Goal: Communication & Community: Answer question/provide support

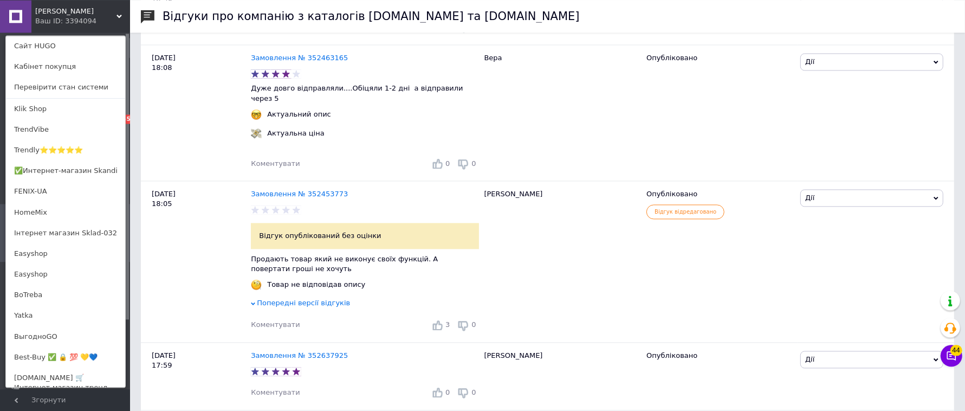
scroll to position [2148, 0]
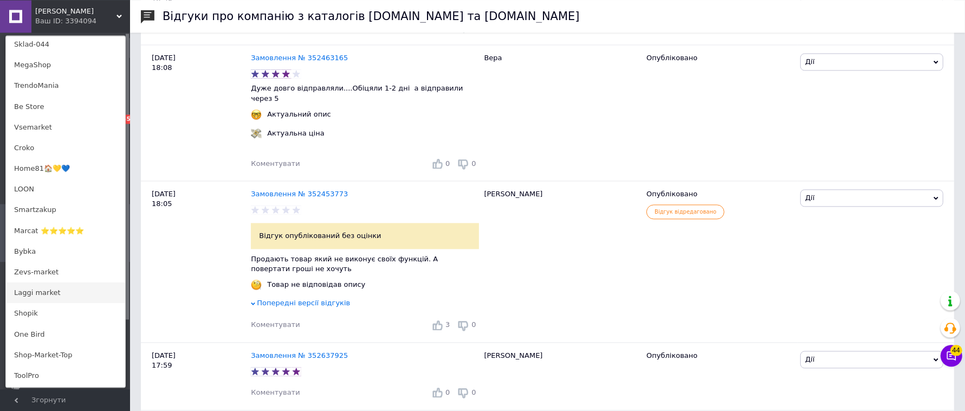
click at [49, 296] on link "Laggi market" at bounding box center [65, 292] width 119 height 21
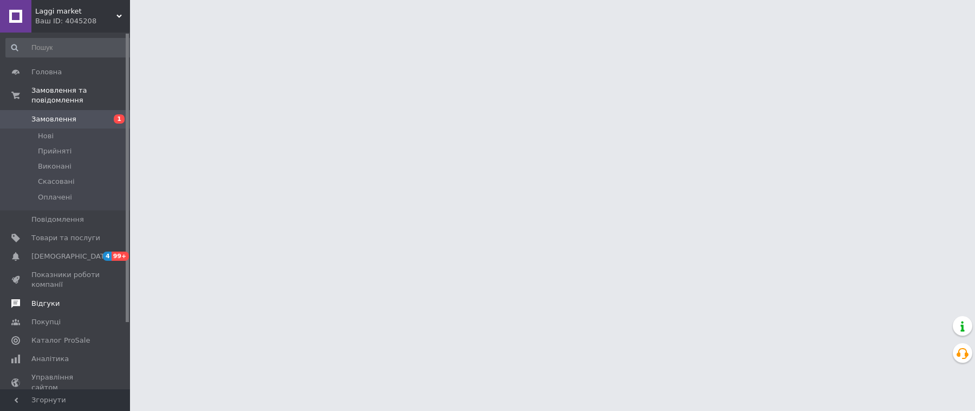
click at [48, 306] on span "Відгуки" at bounding box center [45, 303] width 28 height 10
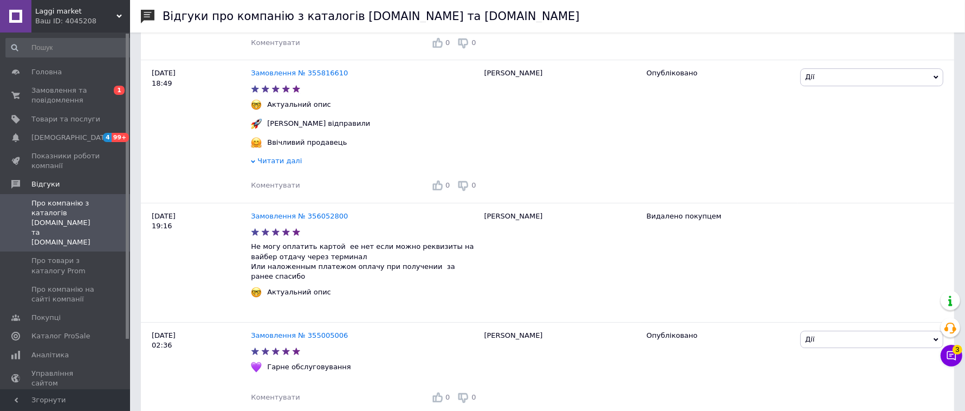
scroll to position [12755, 0]
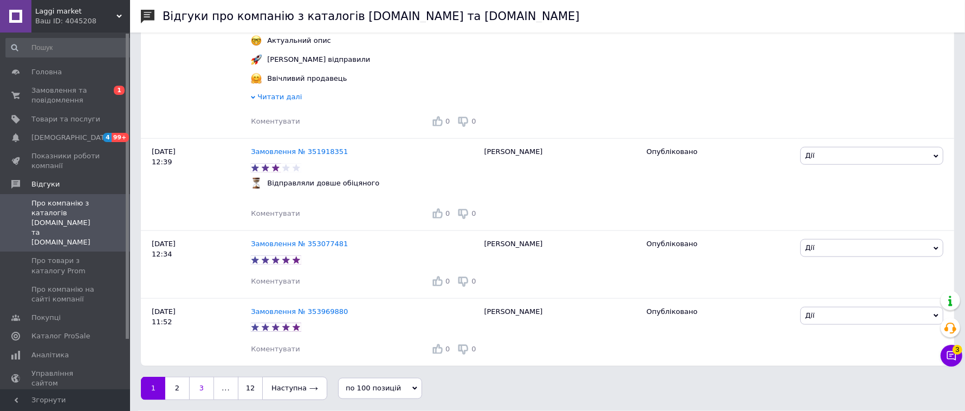
click at [206, 389] on link "3" at bounding box center [201, 387] width 25 height 23
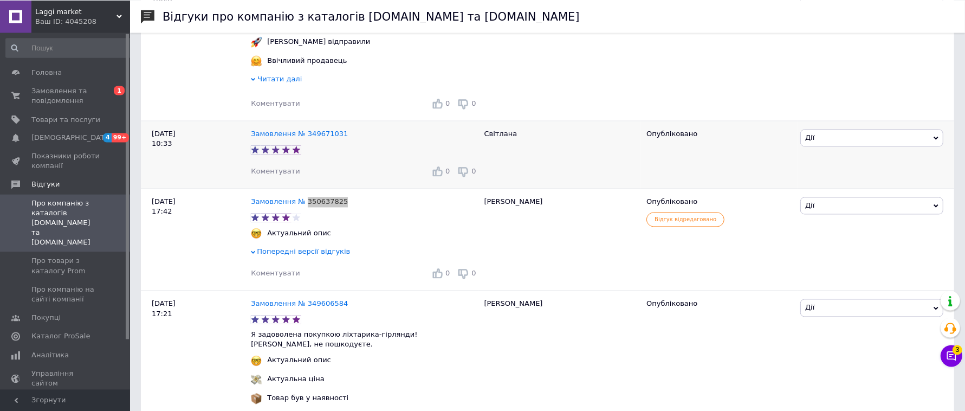
scroll to position [2015, 0]
click at [279, 278] on span "Коментувати" at bounding box center [275, 274] width 49 height 8
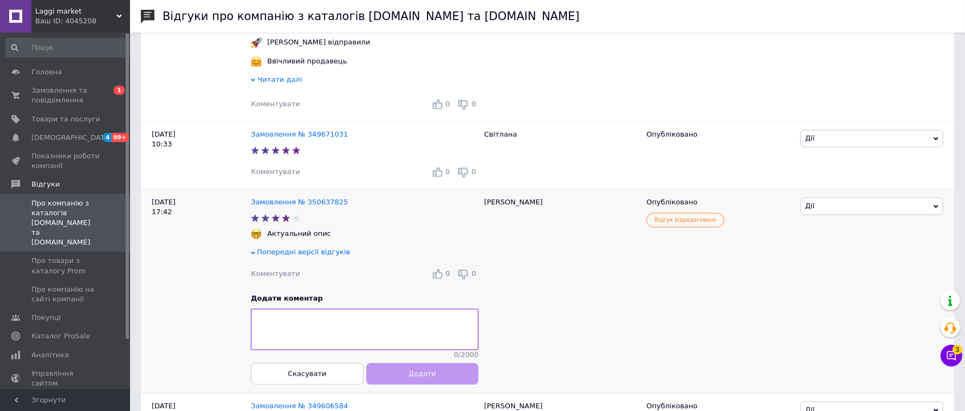
type textarea "Доброго дня! Дякуємо за ваш відгук. Нам дуже шкода, що товар не відповідав очік…"
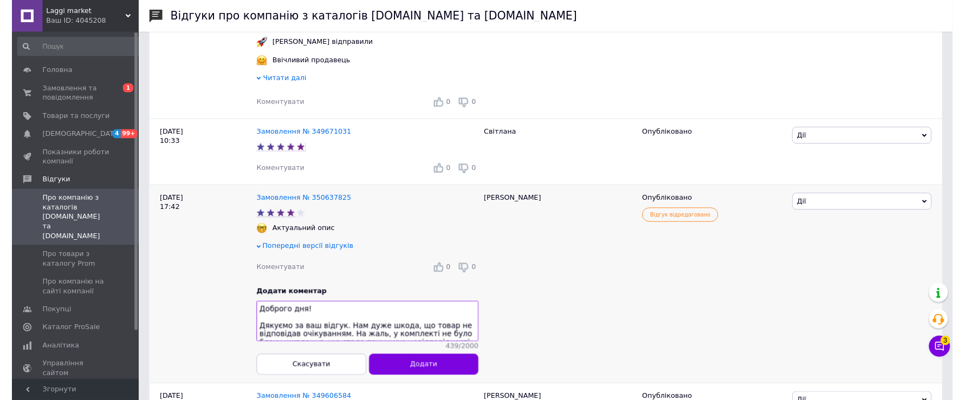
scroll to position [92, 0]
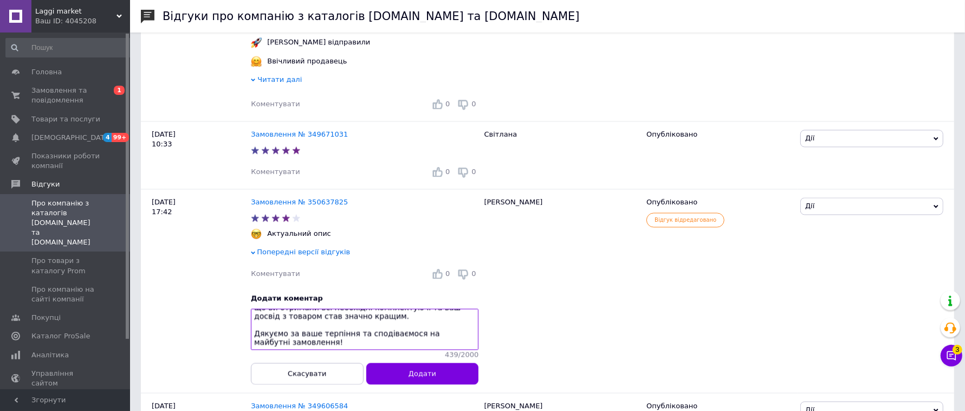
click at [418, 378] on span "Додати" at bounding box center [422, 374] width 28 height 8
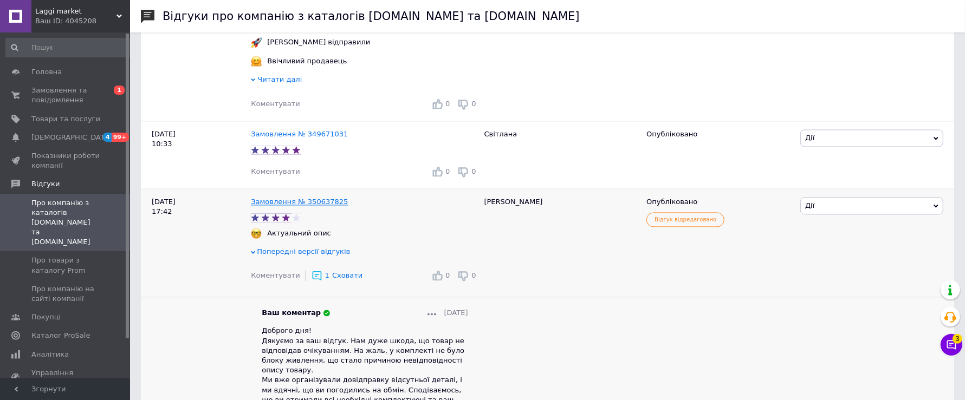
scroll to position [3727, 0]
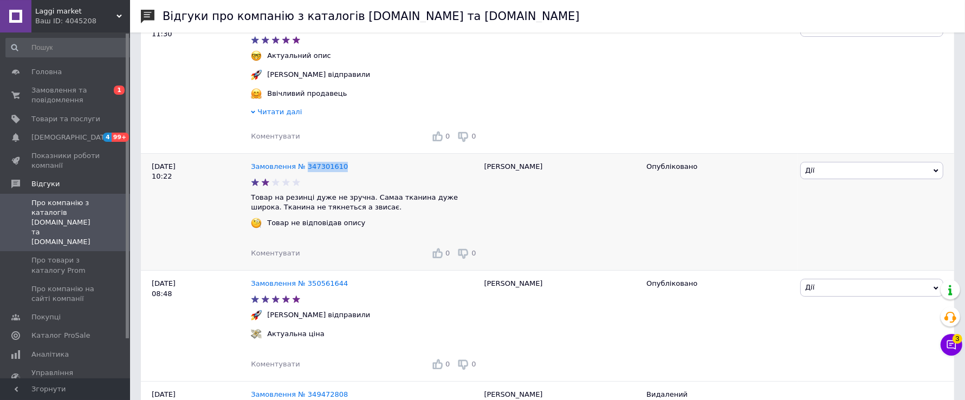
click at [281, 257] on span "Коментувати" at bounding box center [275, 253] width 49 height 8
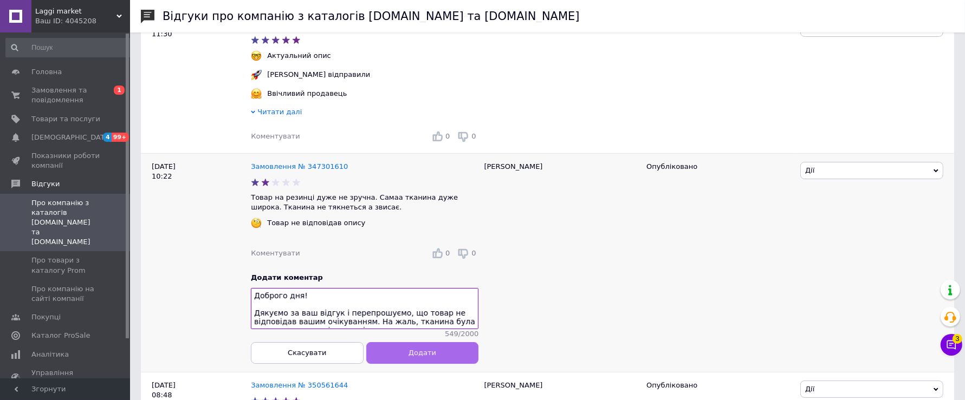
scroll to position [111, 0]
type textarea "Доброго дня! Дякуємо за ваш відгук і перепрошуємо, що товар не відповідав вашим…"
click at [449, 364] on button "Додати" at bounding box center [422, 353] width 113 height 22
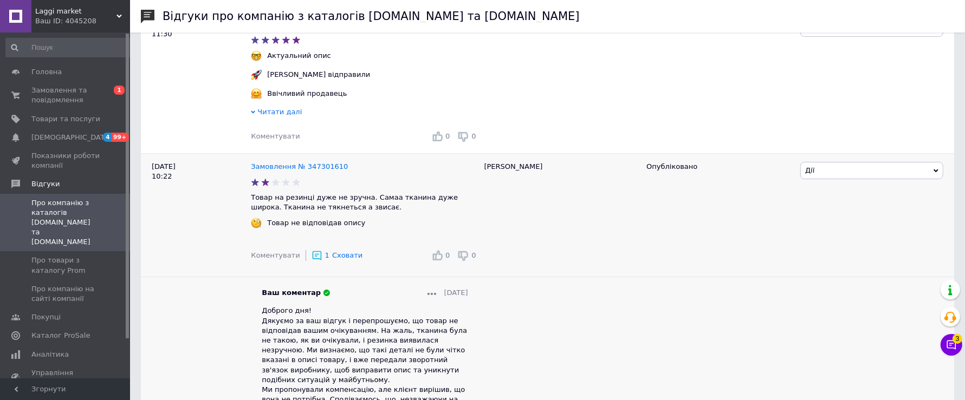
scroll to position [657, 0]
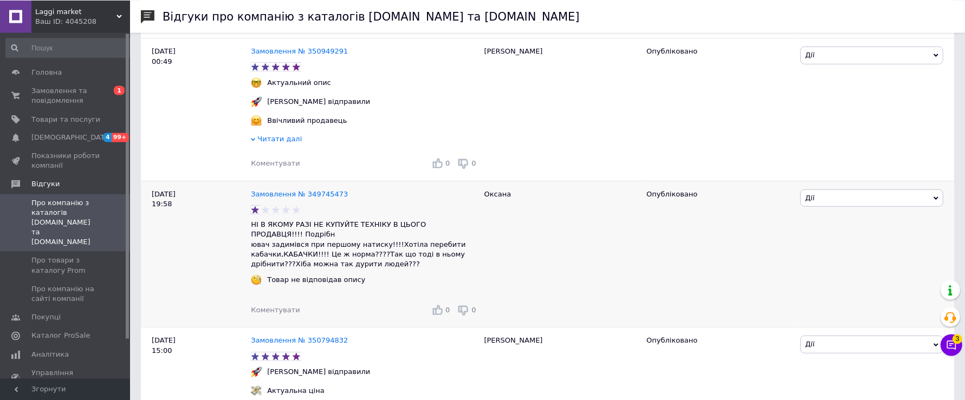
click at [275, 314] on span "Коментувати" at bounding box center [275, 310] width 49 height 8
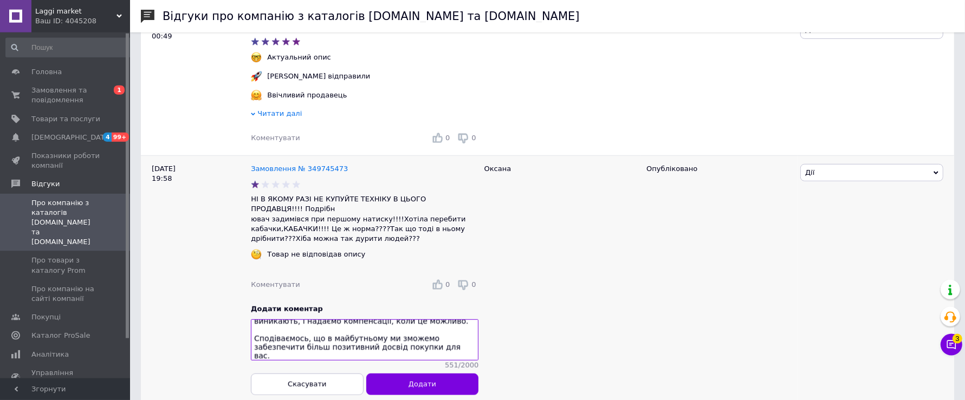
scroll to position [795, 0]
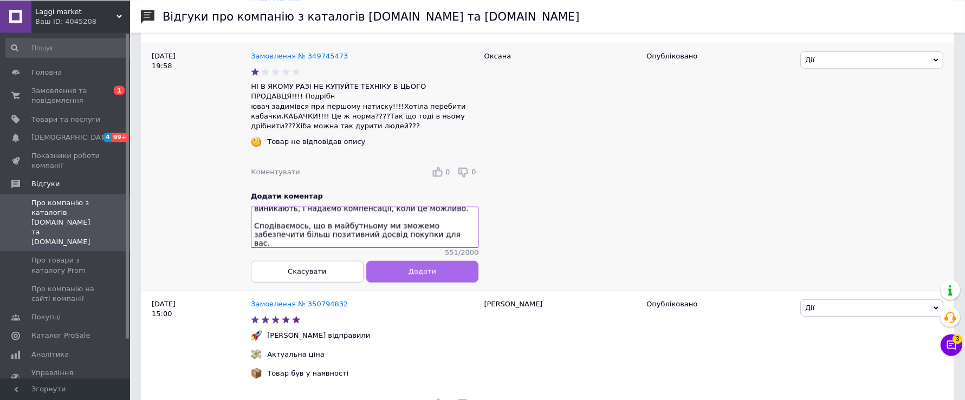
type textarea "Доброго дня! Дякуємо за ваш відгук. Нам дуже шкода, що товар не відповідав ваши…"
click at [430, 276] on span "Додати" at bounding box center [422, 272] width 28 height 8
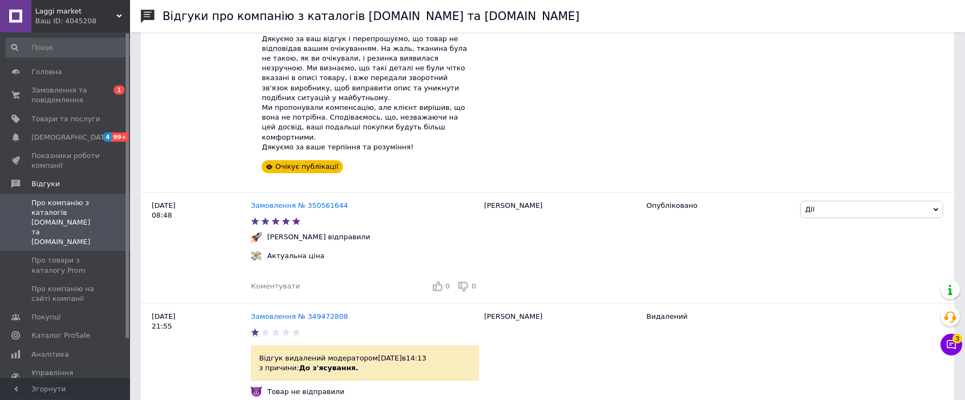
scroll to position [12655, 0]
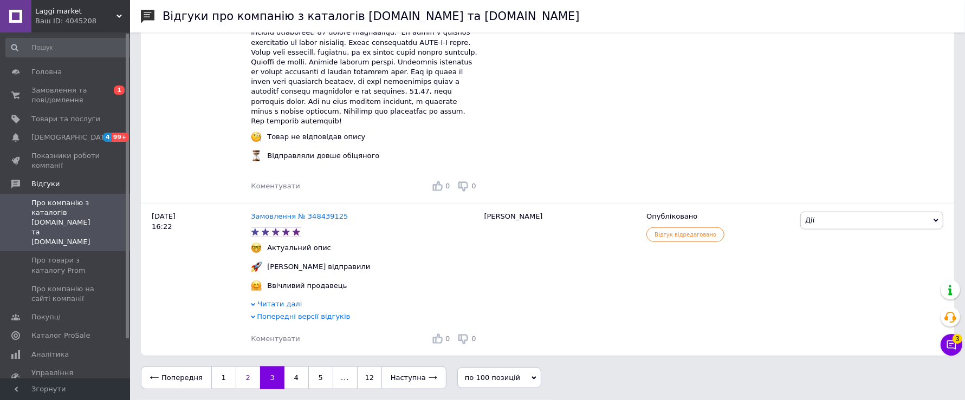
click at [243, 377] on link "2" at bounding box center [248, 378] width 24 height 23
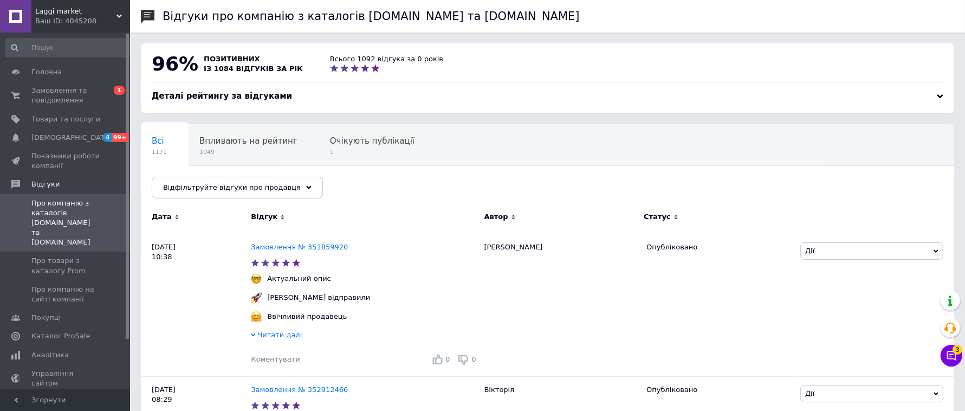
scroll to position [11958, 0]
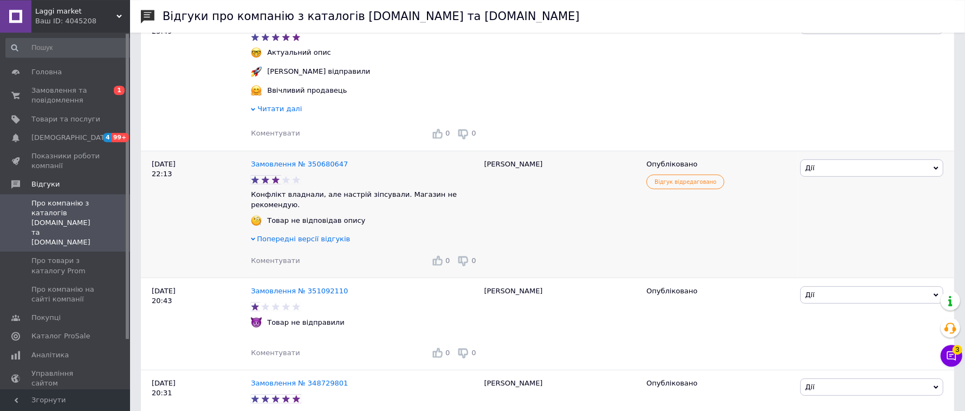
click at [269, 264] on span "Коментувати" at bounding box center [275, 260] width 49 height 8
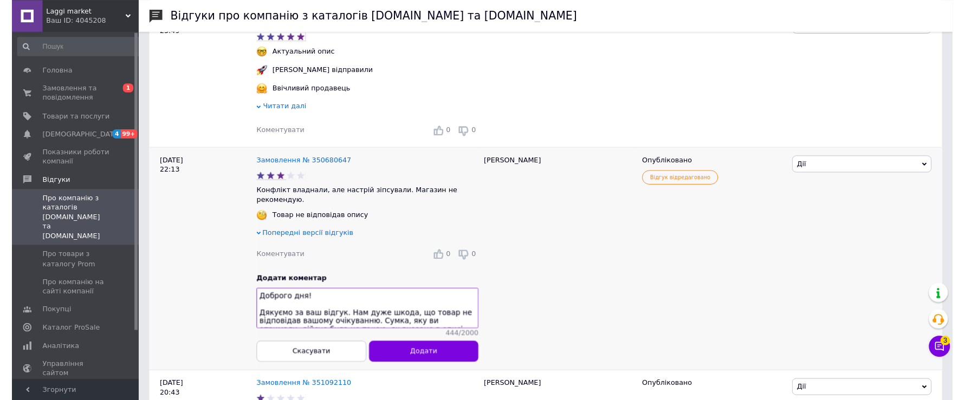
scroll to position [92, 0]
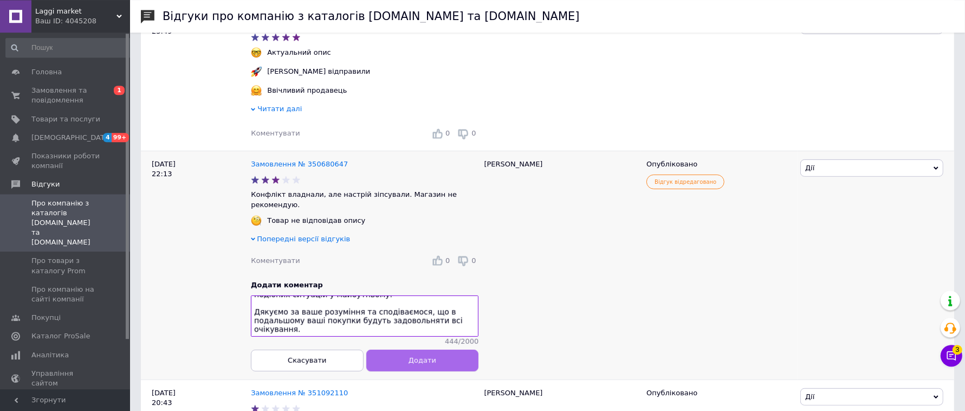
type textarea "Доброго дня! Дякуємо за ваш відгук. Нам дуже шкода, що товар не відповідав вашо…"
click at [440, 371] on button "Додати" at bounding box center [422, 360] width 113 height 22
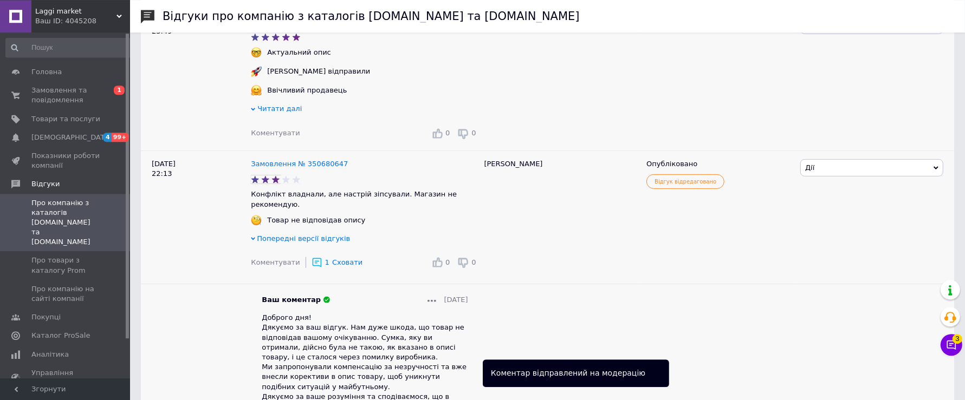
scroll to position [12805, 0]
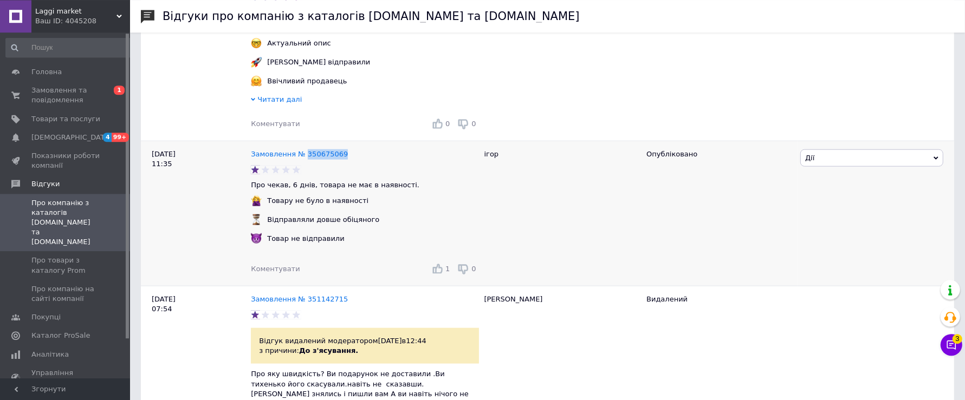
click at [269, 272] on span "Коментувати" at bounding box center [275, 268] width 49 height 8
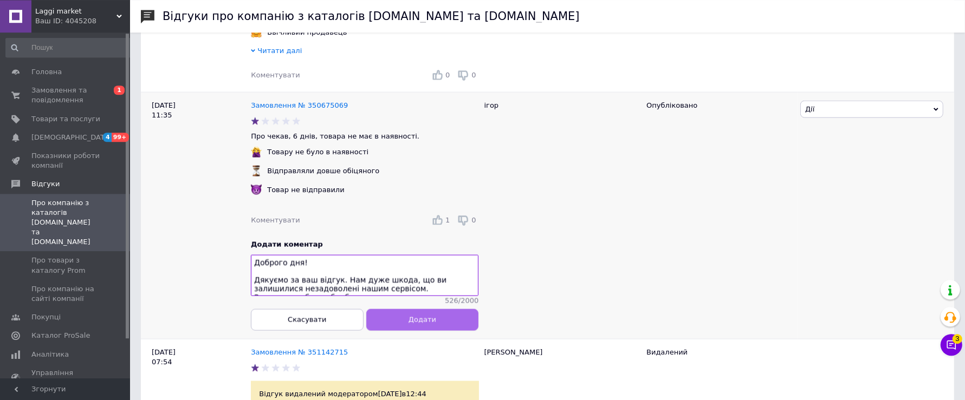
scroll to position [101, 0]
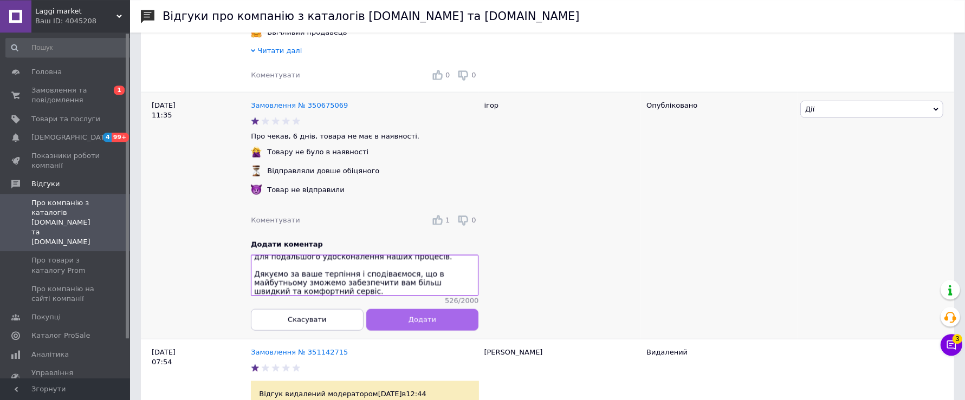
type textarea "Доброго дня! Дякуємо за ваш відгук. Нам дуже шкода, що ви залишилися незадоволе…"
click at [446, 330] on button "Додати" at bounding box center [422, 320] width 113 height 22
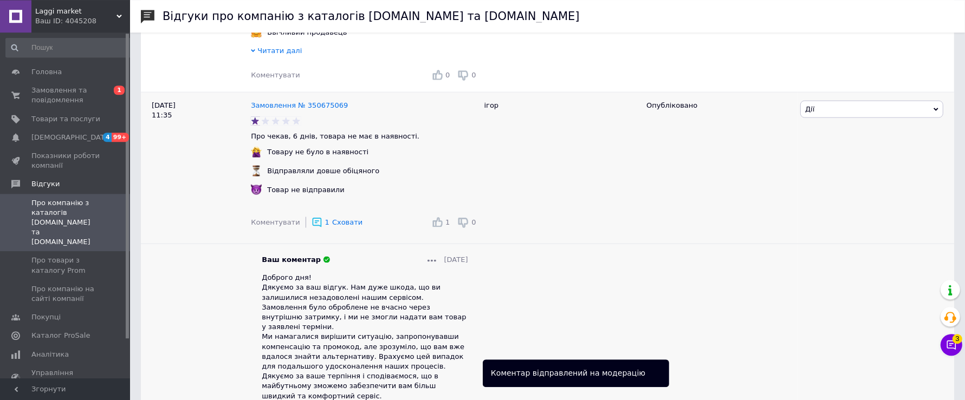
scroll to position [11602, 0]
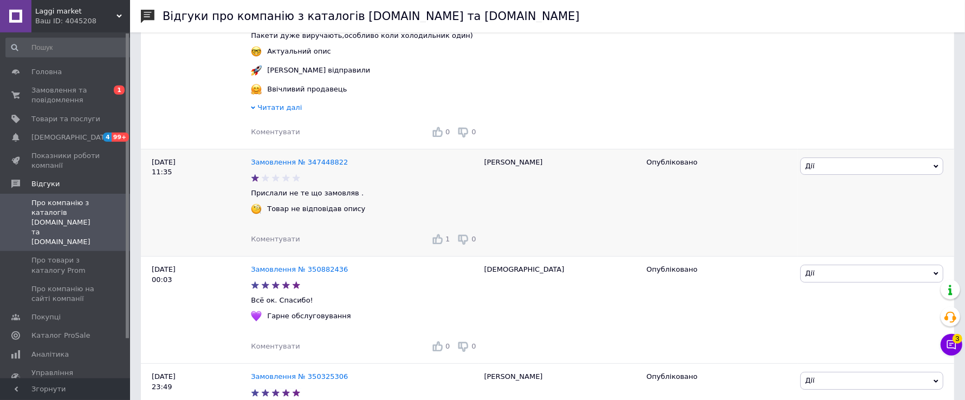
click at [271, 243] on span "Коментувати" at bounding box center [275, 239] width 49 height 8
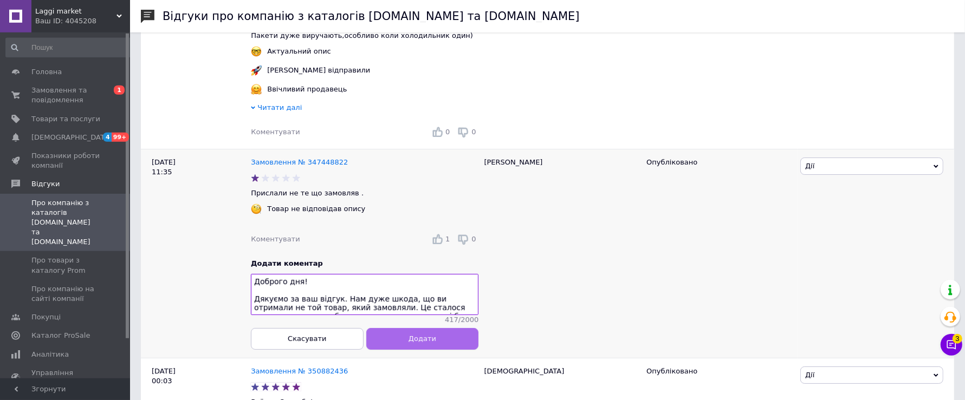
scroll to position [82, 0]
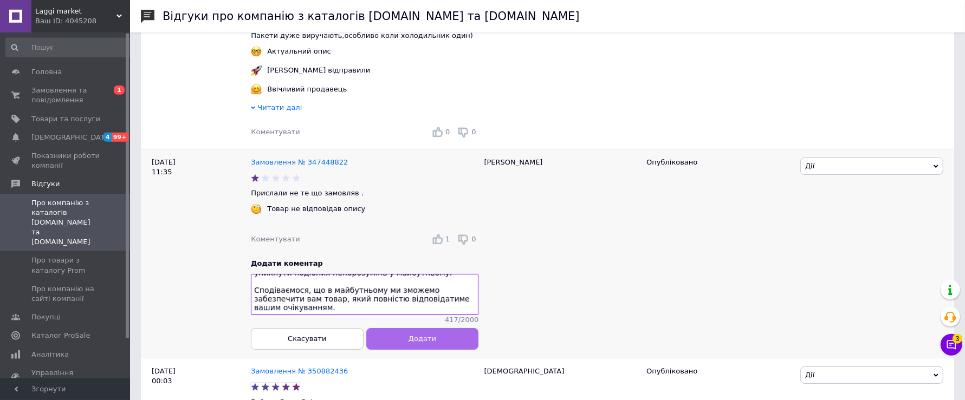
type textarea "Доброго дня! Дякуємо за ваш відгук. Нам дуже шкода, що ви отримали не той товар…"
click at [449, 350] on button "Додати" at bounding box center [422, 339] width 113 height 22
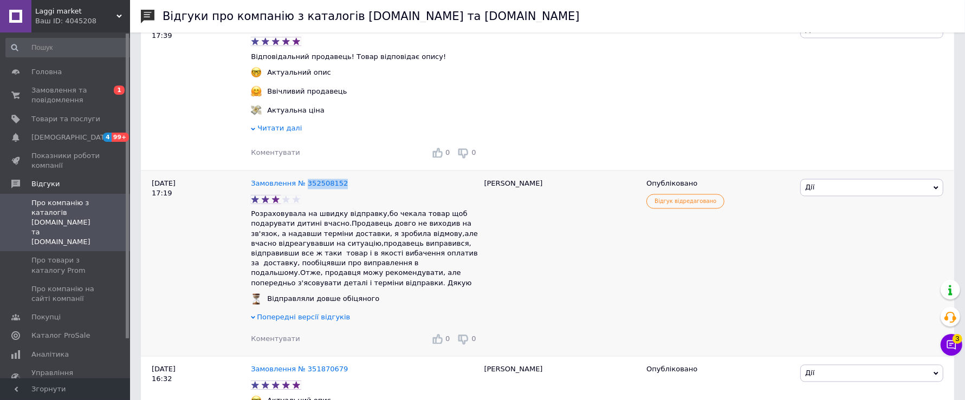
scroll to position [5672, 0]
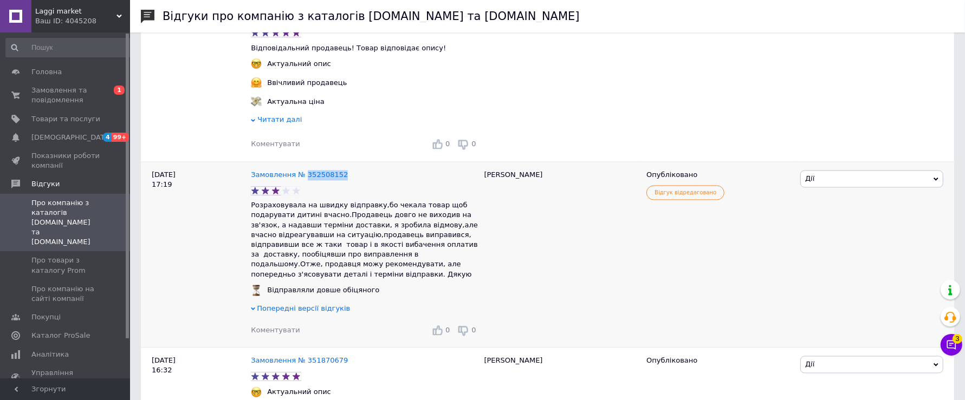
click at [287, 327] on span "Коментувати" at bounding box center [275, 331] width 49 height 8
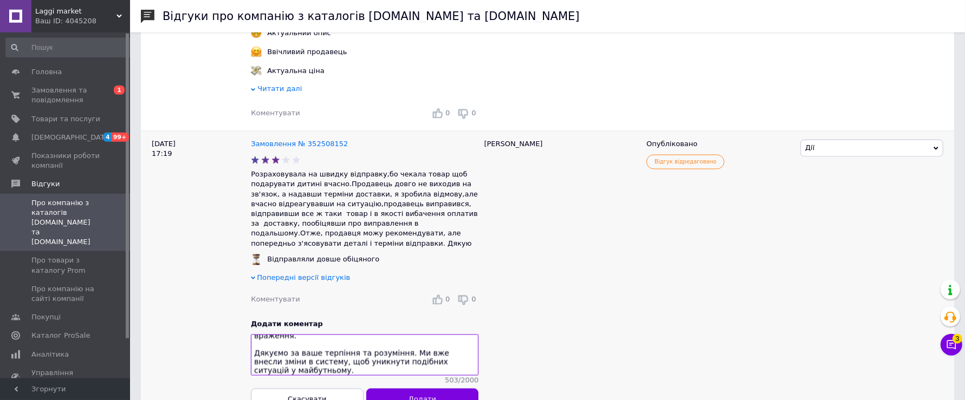
scroll to position [5748, 0]
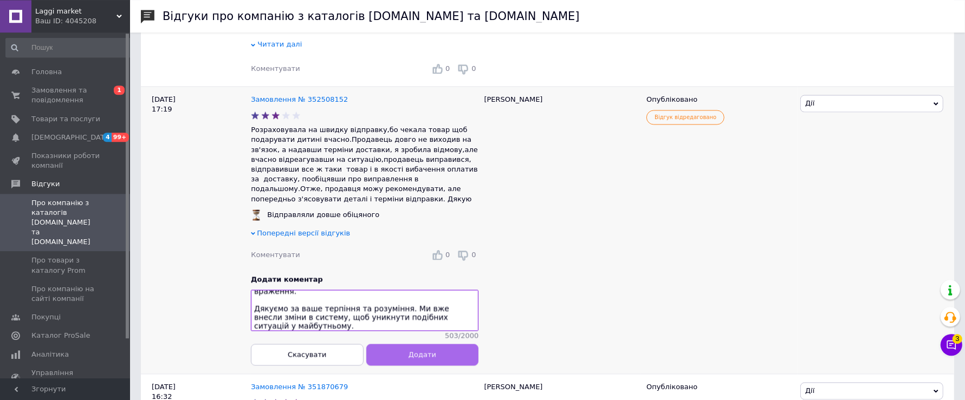
type textarea "Доброго дня! Дякуємо за ваш відгук. Нам дуже шкода, що замовлення не було відпр…"
click at [450, 348] on button "Додати" at bounding box center [422, 355] width 113 height 22
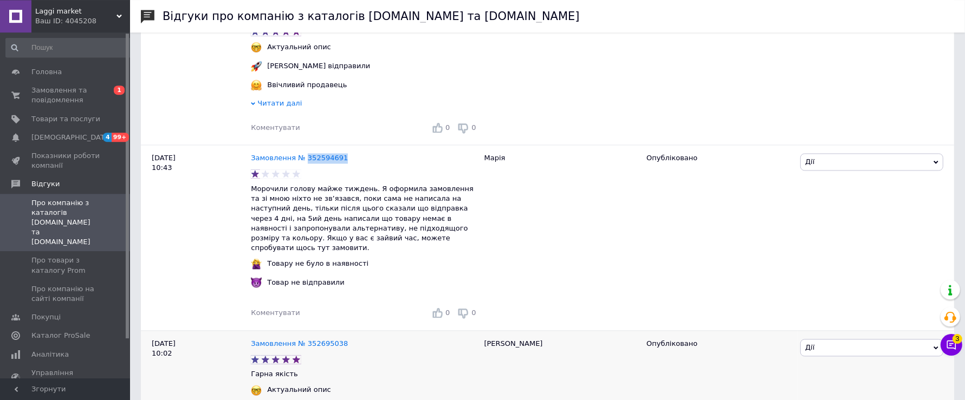
scroll to position [2024, 0]
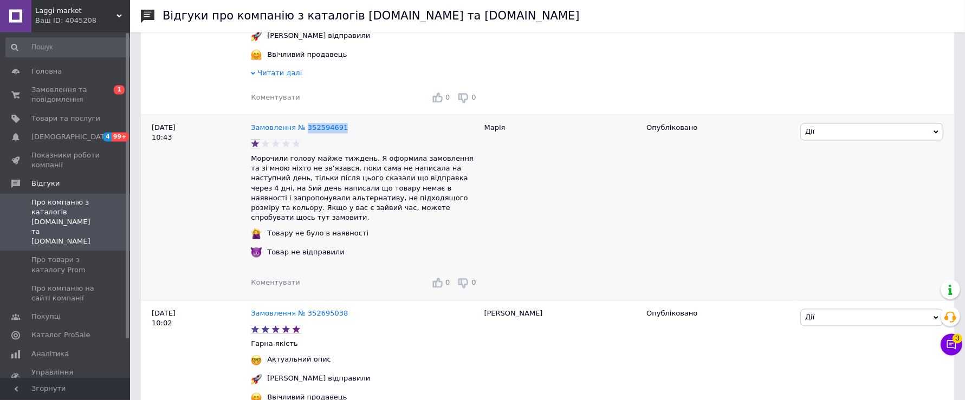
click at [280, 279] on span "Коментувати" at bounding box center [275, 283] width 49 height 8
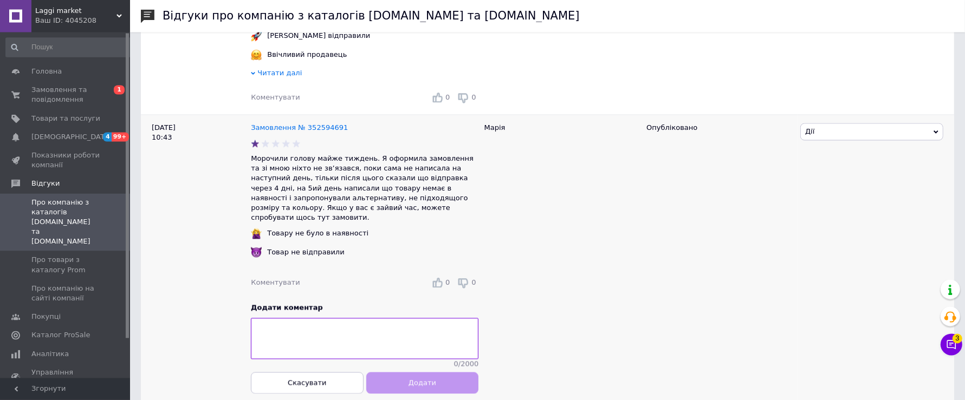
click at [297, 329] on textarea at bounding box center [365, 339] width 228 height 41
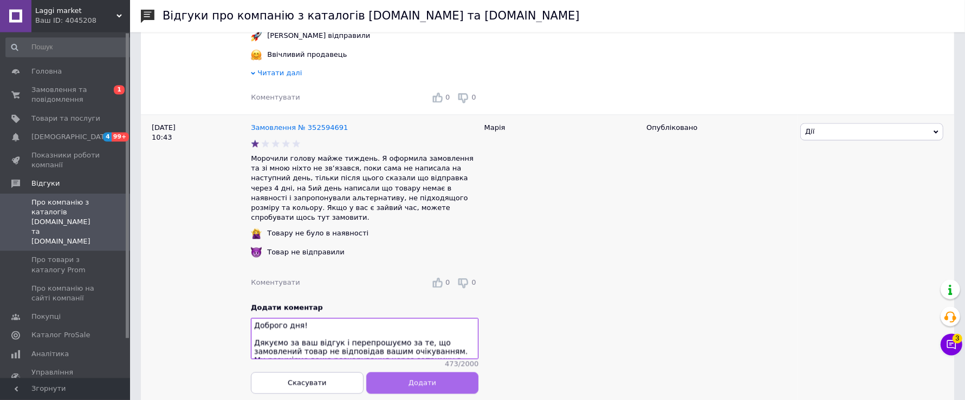
scroll to position [101, 0]
type textarea "Доброго дня! Дякуємо за ваш відгук і перепрошуємо за те, що замовлений товар не…"
click at [441, 372] on button "Додати" at bounding box center [422, 383] width 113 height 22
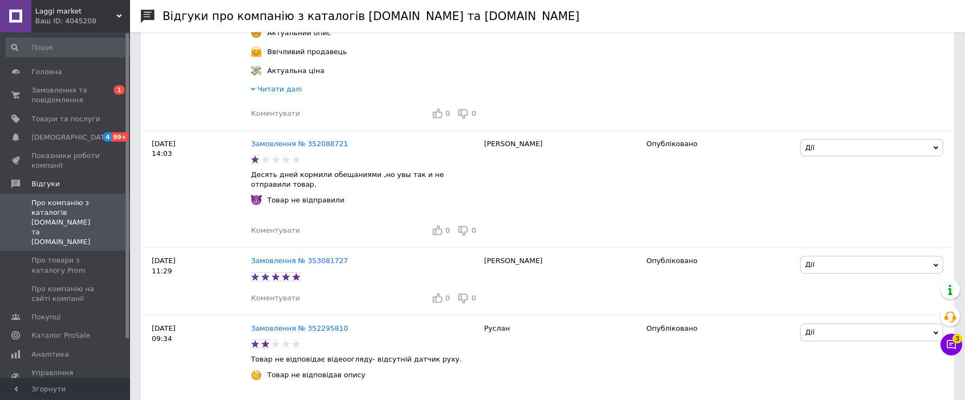
scroll to position [14118, 0]
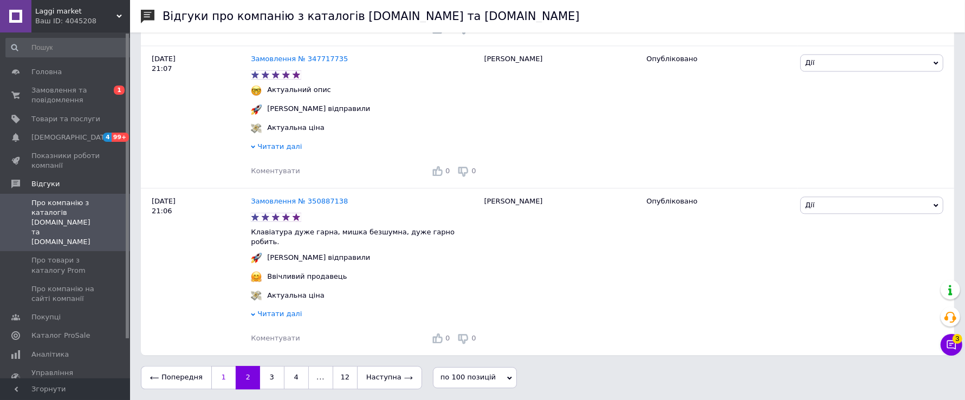
click at [211, 381] on link "1" at bounding box center [223, 377] width 24 height 23
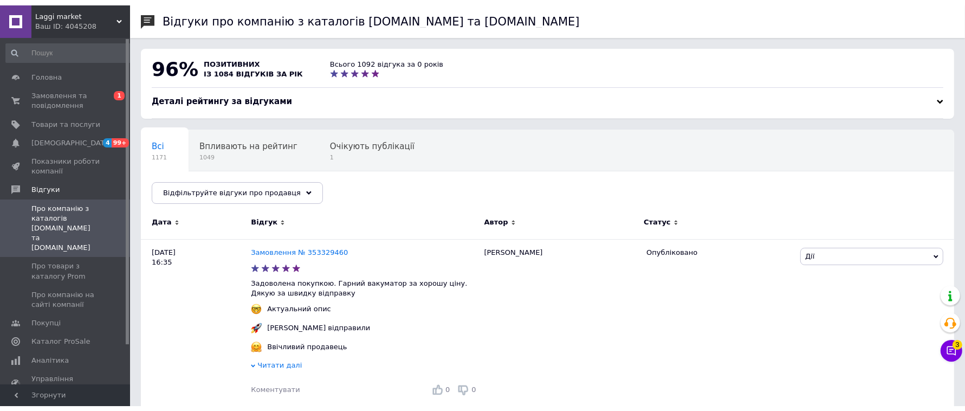
scroll to position [11784, 0]
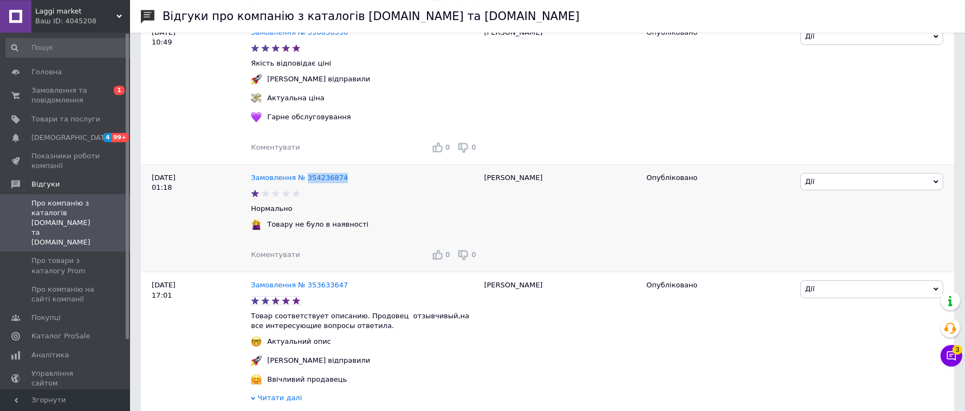
click at [282, 258] on span "Коментувати" at bounding box center [275, 254] width 49 height 8
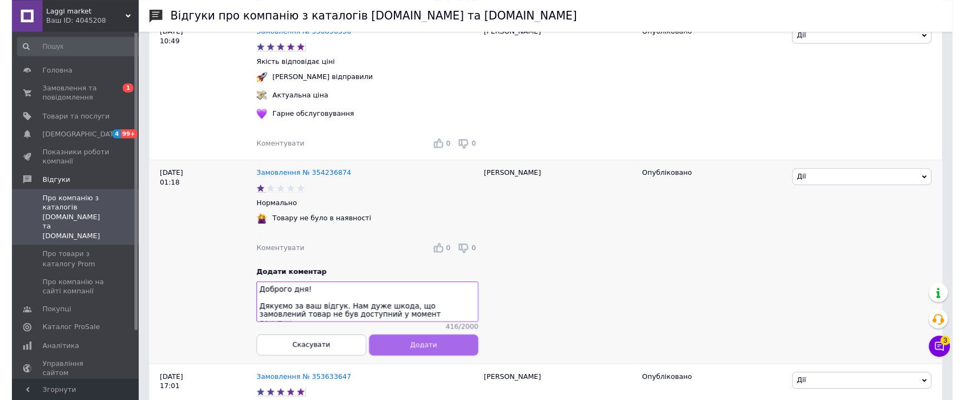
scroll to position [82, 0]
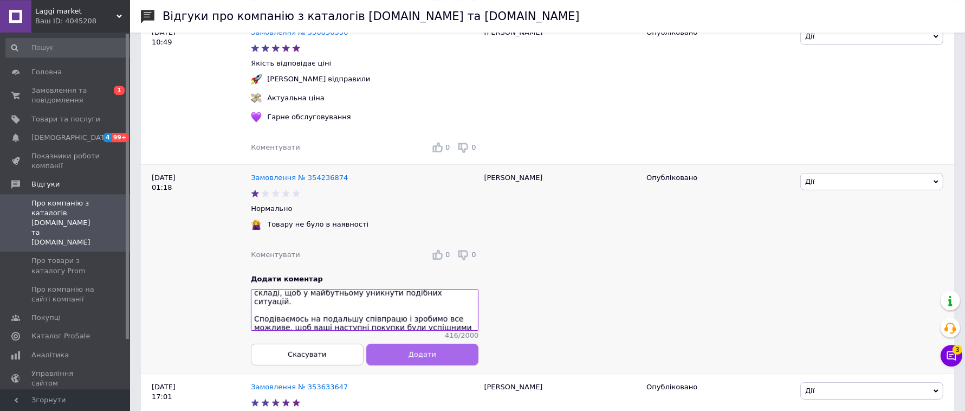
type textarea "Доброго дня! Дякуємо за ваш відгук. Нам дуже шкода, що замовлений товар не був …"
click at [421, 358] on span "Додати" at bounding box center [422, 354] width 28 height 8
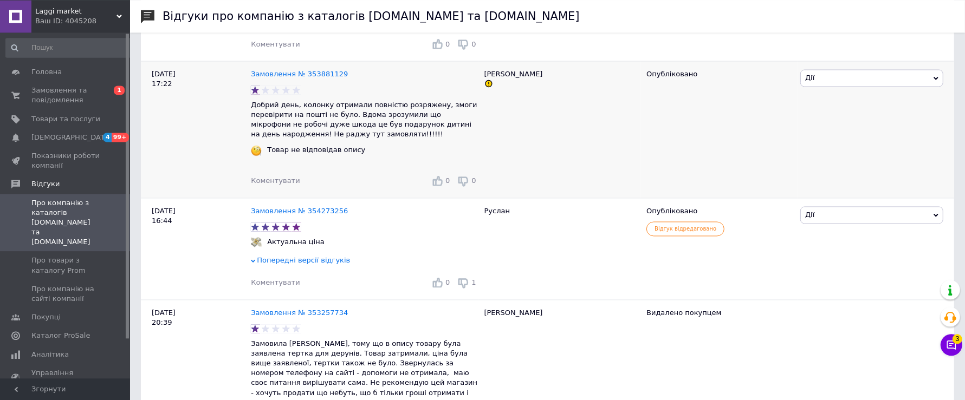
scroll to position [7707, 0]
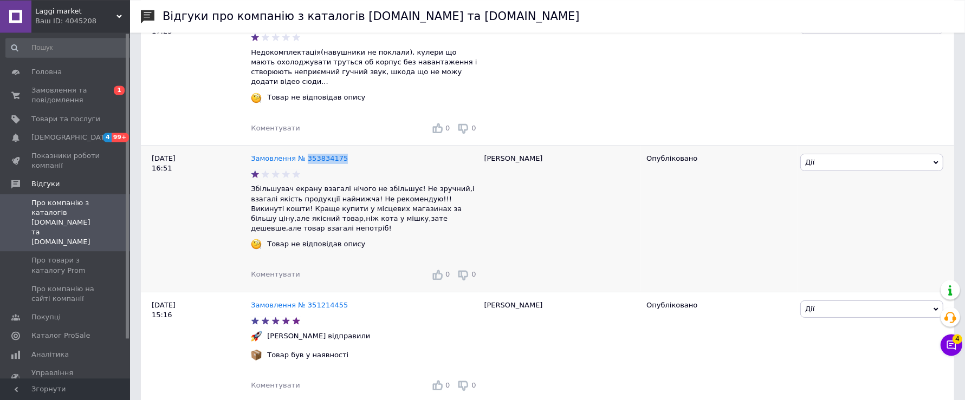
click at [282, 278] on span "Коментувати" at bounding box center [275, 274] width 49 height 8
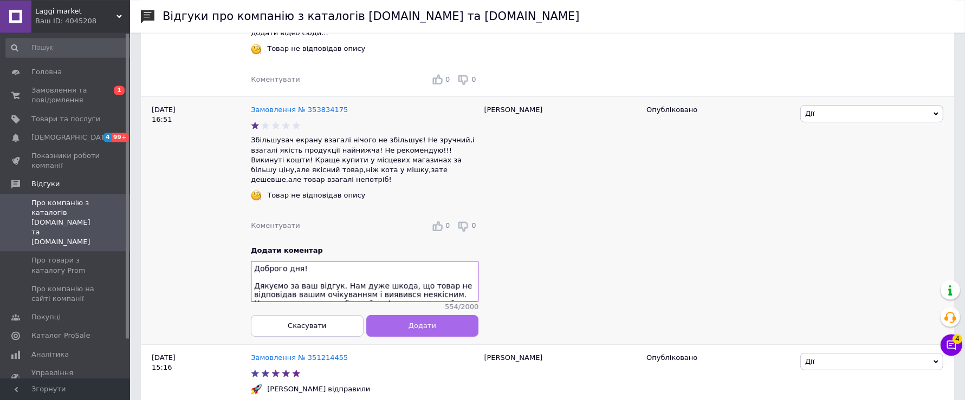
scroll to position [101, 0]
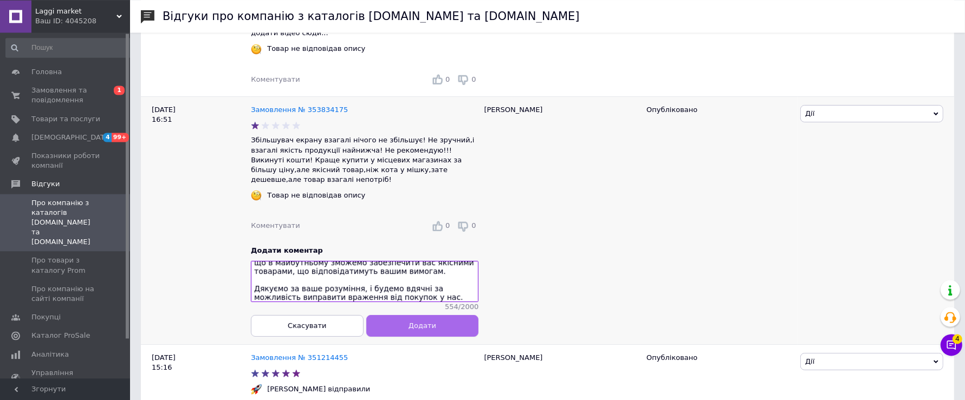
type textarea "Доброго дня! Дякуємо за ваш відгук. Нам дуже шкода, що товар не відповідав ваши…"
click at [398, 336] on button "Додати" at bounding box center [422, 326] width 113 height 22
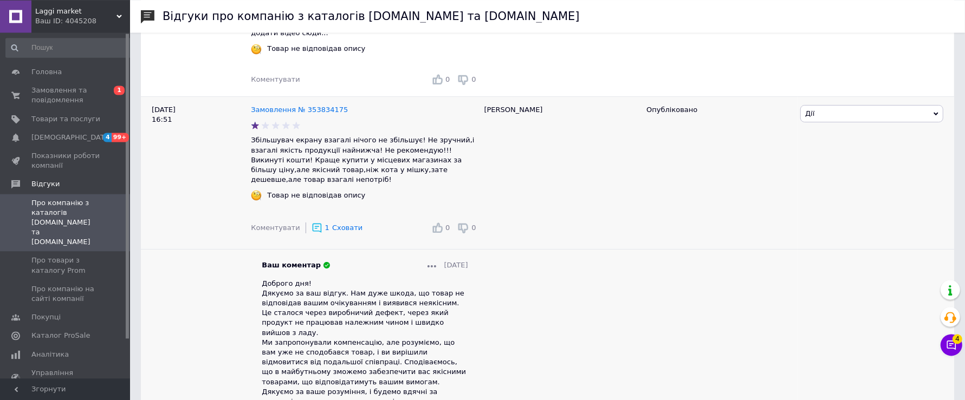
scroll to position [5313, 0]
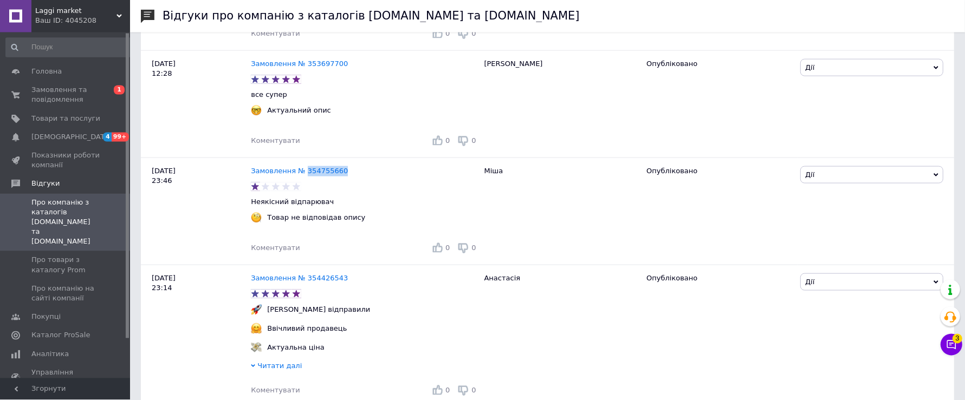
click at [81, 18] on div "Ваш ID: 4045208" at bounding box center [82, 21] width 95 height 10
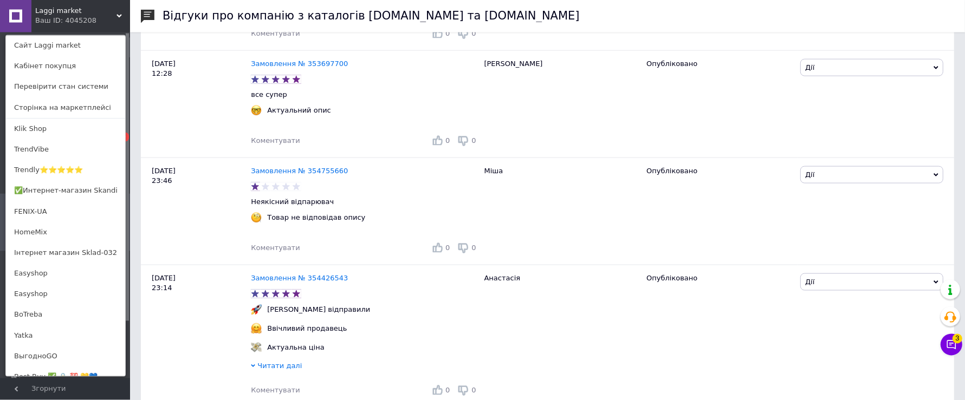
click at [119, 21] on div "Laggi market Ваш ID: 4045208 Сайт Laggi market Кабінет покупця Перевірити стан …" at bounding box center [65, 16] width 130 height 33
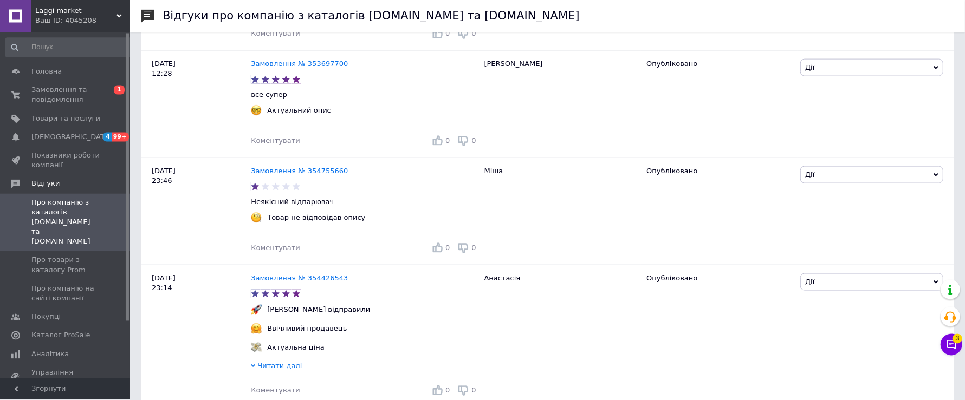
click at [114, 22] on div "Ваш ID: 4045208" at bounding box center [82, 21] width 95 height 10
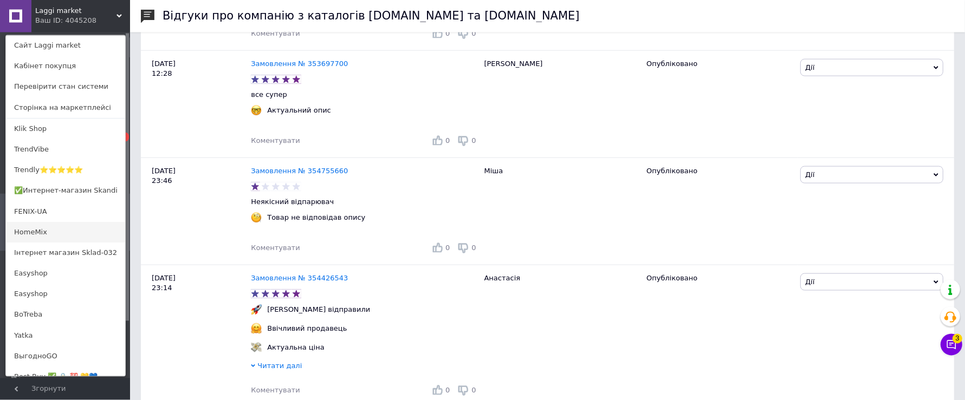
click at [43, 229] on link "HomeMix" at bounding box center [65, 233] width 119 height 21
